Goal: Find specific page/section: Find specific page/section

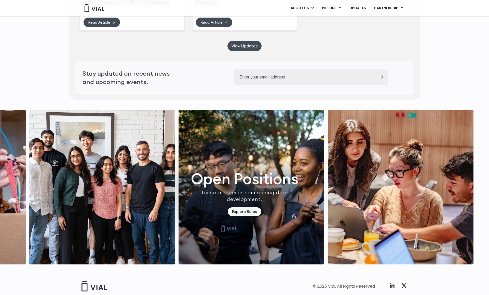
scroll to position [1395, 0]
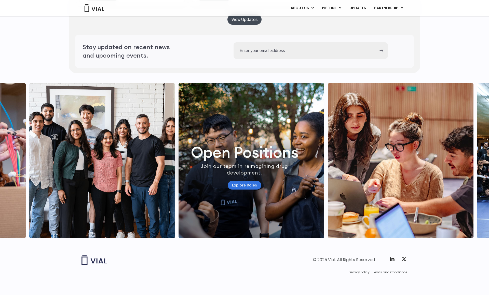
click at [252, 181] on link "Explore Roles" at bounding box center [245, 185] width 34 height 9
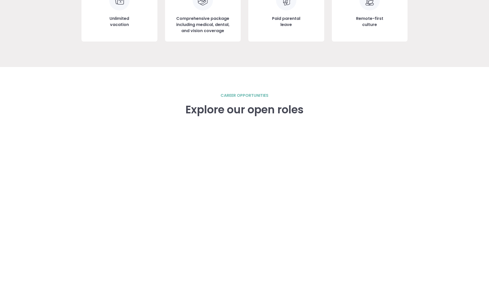
scroll to position [704, 0]
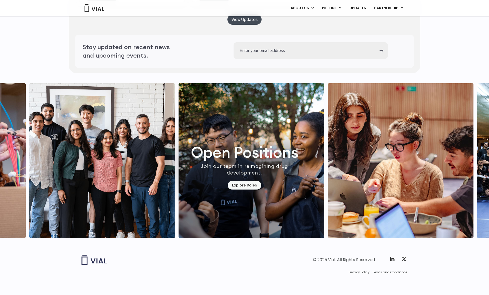
scroll to position [1395, 0]
click at [390, 261] on icon at bounding box center [392, 259] width 6 height 6
